Goal: Browse casually: Explore the website without a specific task or goal

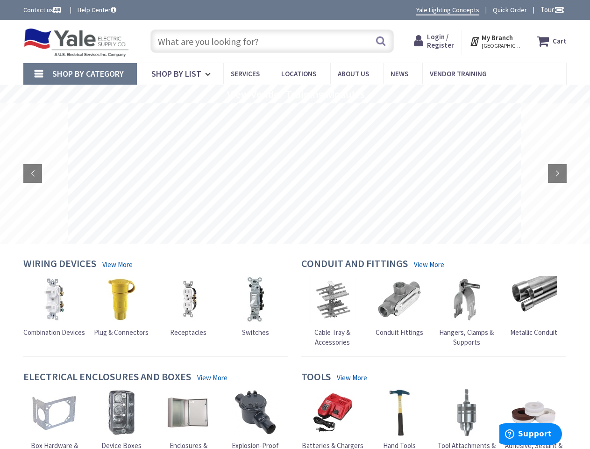
click at [295, 224] on rs-layer at bounding box center [294, 173] width 453 height 140
click at [551, 9] on span "Tour" at bounding box center [553, 9] width 24 height 9
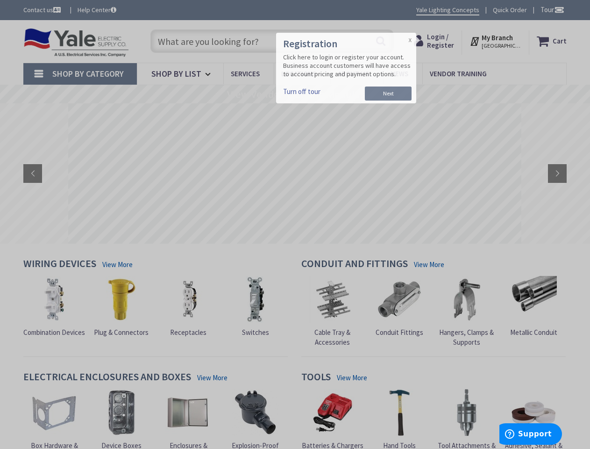
click at [559, 9] on div at bounding box center [295, 224] width 590 height 449
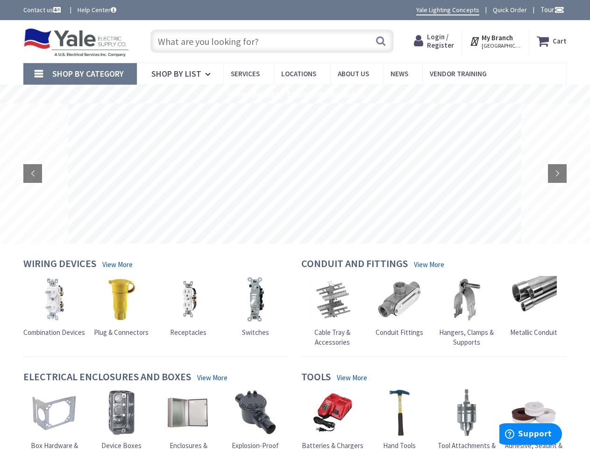
click at [496, 41] on strong "My Branch" at bounding box center [497, 37] width 31 height 9
click at [80, 74] on span "Shop By Category" at bounding box center [87, 73] width 71 height 11
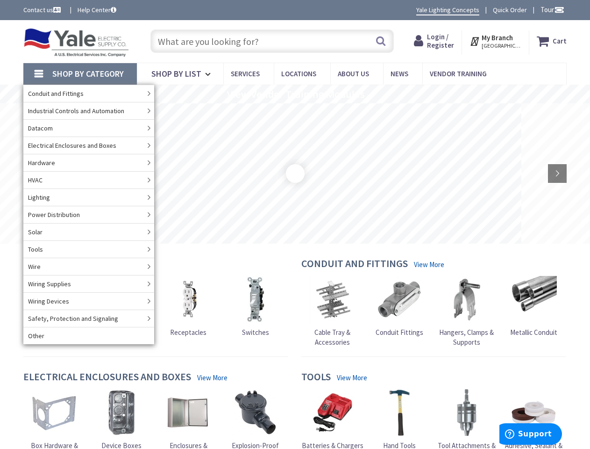
click at [295, 94] on rs-slide "View Vendor Training Modules" at bounding box center [295, 94] width 590 height 19
click at [295, 173] on rs-loader at bounding box center [295, 173] width 2 height 2
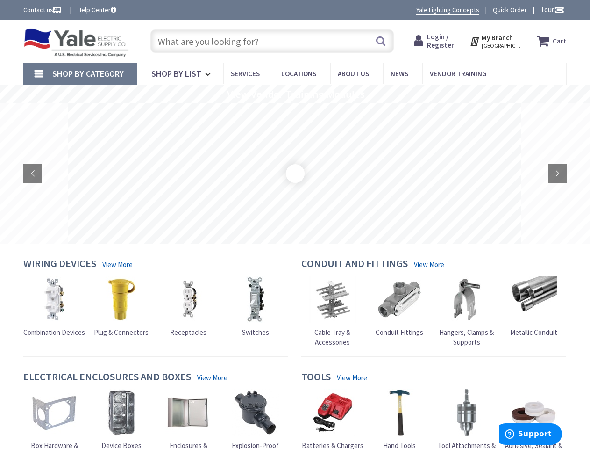
click at [295, 173] on rs-layer at bounding box center [294, 173] width 453 height 140
click at [33, 173] on rs-arrow at bounding box center [32, 173] width 19 height 19
click at [557, 173] on rs-arrow at bounding box center [557, 173] width 19 height 19
